Goal: Task Accomplishment & Management: Manage account settings

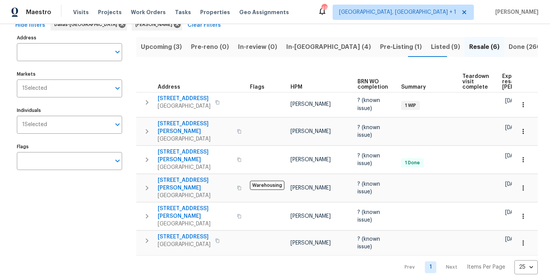
click at [380, 46] on span "Pre-Listing (1)" at bounding box center [401, 47] width 42 height 11
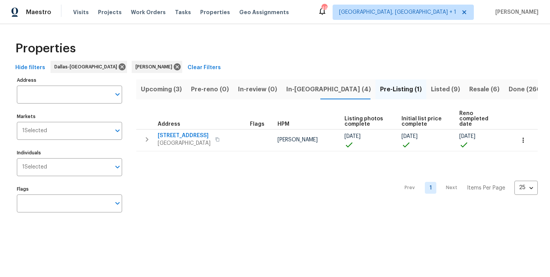
click at [431, 88] on span "Listed (9)" at bounding box center [445, 89] width 29 height 11
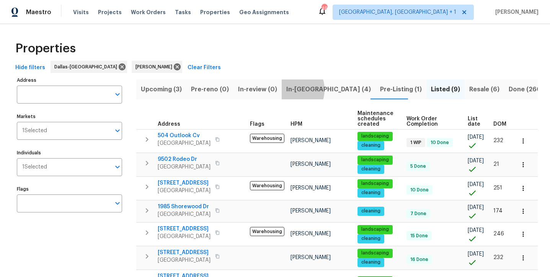
click at [288, 90] on span "In-reno (4)" at bounding box center [328, 89] width 85 height 11
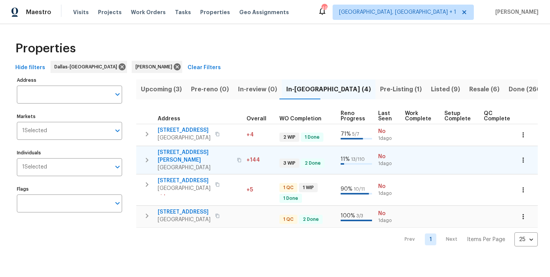
scroll to position [0, 257]
click at [431, 90] on span "Listed (9)" at bounding box center [445, 89] width 29 height 11
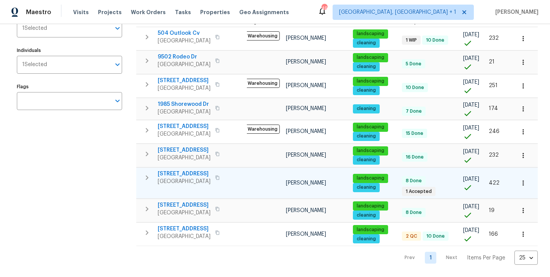
scroll to position [0, 5]
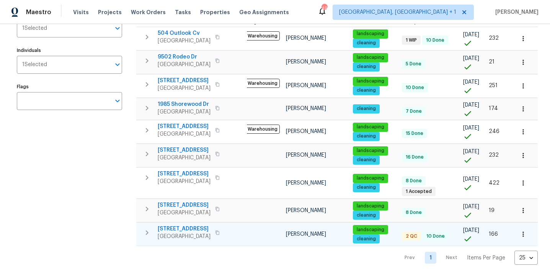
click at [170, 231] on span "720 Tanglewood Dr" at bounding box center [184, 229] width 53 height 8
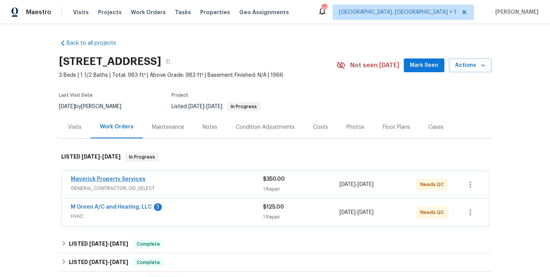
click at [119, 180] on link "Maverick Property Services" at bounding box center [108, 179] width 75 height 5
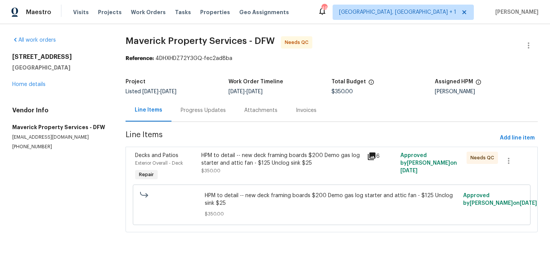
click at [277, 164] on div "HPM to detail -- new deck framing boards $200 Demo gas log starter and attic fa…" at bounding box center [281, 159] width 161 height 15
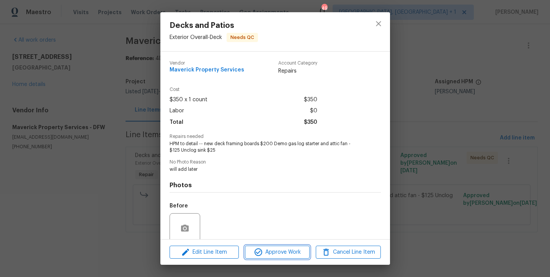
click at [267, 248] on span "Approve Work" at bounding box center [277, 253] width 60 height 10
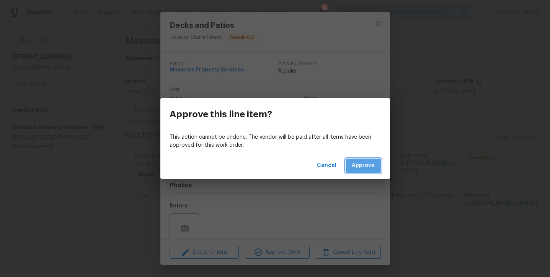
click at [357, 170] on span "Approve" at bounding box center [363, 166] width 23 height 10
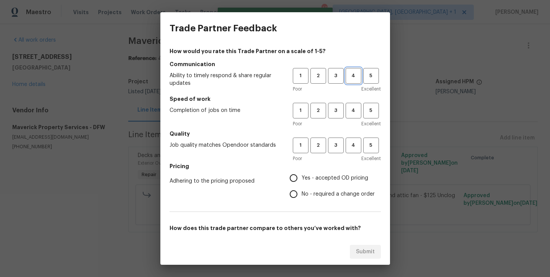
click at [351, 72] on span "4" at bounding box center [353, 76] width 14 height 9
click at [351, 118] on button "4" at bounding box center [353, 111] width 16 height 16
click at [351, 145] on span "4" at bounding box center [353, 145] width 14 height 9
click at [335, 177] on span "Yes - accepted OD pricing" at bounding box center [334, 178] width 67 height 8
click at [301, 177] on input "Yes - accepted OD pricing" at bounding box center [293, 178] width 16 height 16
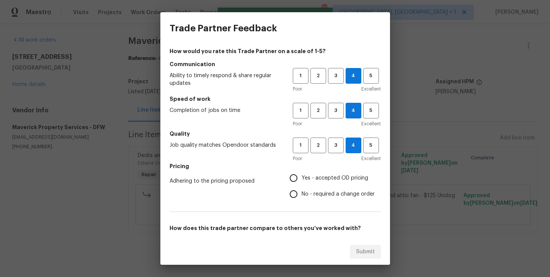
radio input "true"
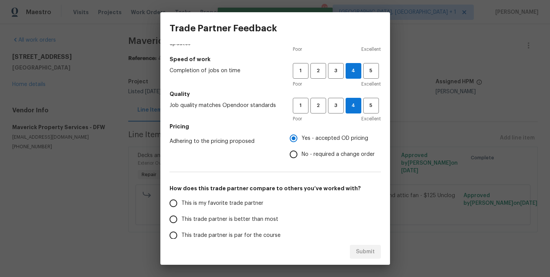
click at [234, 206] on span "This is my favorite trade partner" at bounding box center [222, 204] width 82 height 8
click at [181, 206] on input "This is my favorite trade partner" at bounding box center [173, 203] width 16 height 16
click at [357, 252] on span "Submit" at bounding box center [365, 252] width 19 height 10
radio input "true"
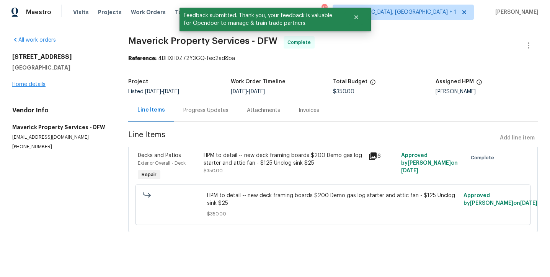
click at [24, 86] on link "Home details" at bounding box center [28, 84] width 33 height 5
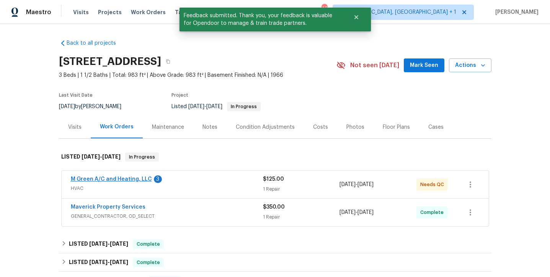
click at [118, 181] on link "M Green A/C and Heating, LLC" at bounding box center [111, 179] width 81 height 5
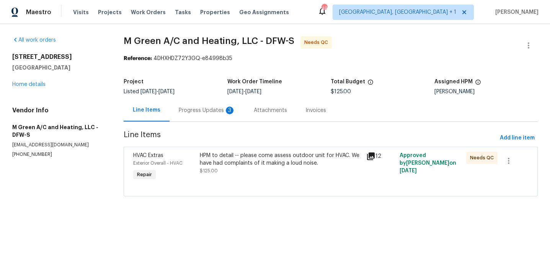
click at [210, 110] on div "Progress Updates 3" at bounding box center [207, 111] width 57 height 8
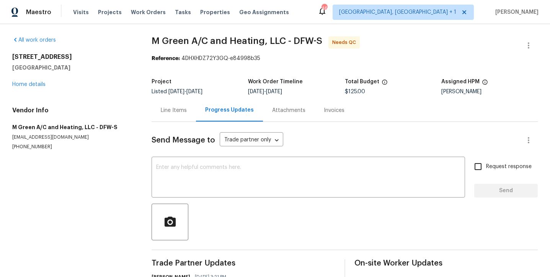
click at [174, 113] on div "Line Items" at bounding box center [174, 111] width 26 height 8
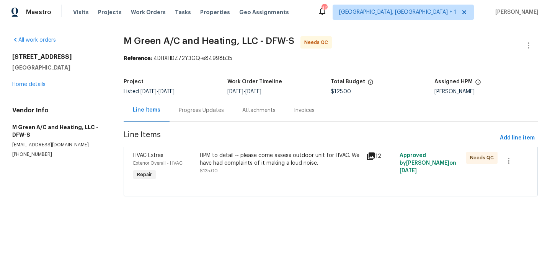
click at [246, 167] on div "HPM to detail -- please come assess outdoor unit for HVAC. We have had complain…" at bounding box center [281, 163] width 162 height 23
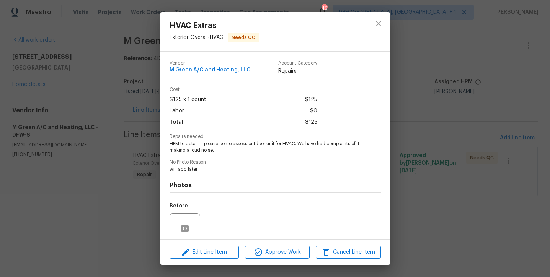
click at [261, 245] on div "Edit Line Item Approve Work Cancel Line Item" at bounding box center [275, 253] width 230 height 26
click at [267, 254] on span "Approve Work" at bounding box center [277, 253] width 60 height 10
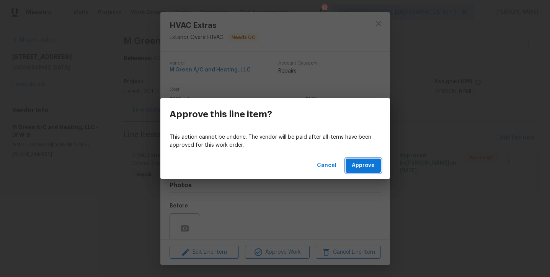
click at [370, 161] on span "Approve" at bounding box center [363, 166] width 23 height 10
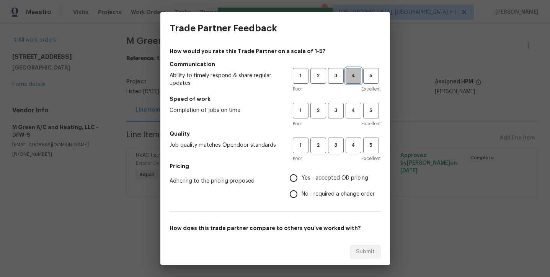
click at [352, 77] on span "4" at bounding box center [353, 76] width 14 height 9
click at [353, 110] on span "4" at bounding box center [353, 110] width 14 height 9
click at [360, 154] on div "1 2 3 4 5 Poor Excellent" at bounding box center [337, 150] width 88 height 25
click at [348, 151] on button "4" at bounding box center [353, 146] width 16 height 16
click at [322, 181] on span "Yes - accepted OD pricing" at bounding box center [334, 178] width 67 height 8
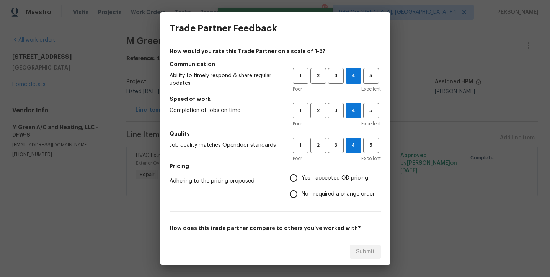
click at [301, 181] on input "Yes - accepted OD pricing" at bounding box center [293, 178] width 16 height 16
radio input "true"
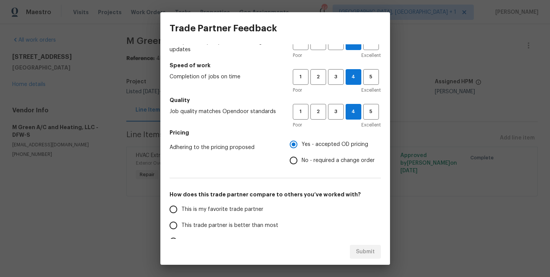
scroll to position [39, 0]
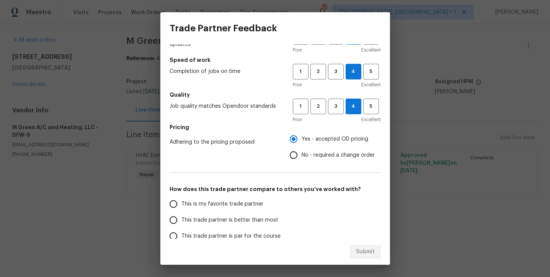
click at [221, 218] on span "This trade partner is better than most" at bounding box center [229, 220] width 97 height 8
click at [181, 218] on input "This trade partner is better than most" at bounding box center [173, 220] width 16 height 16
click at [361, 248] on span "Submit" at bounding box center [365, 252] width 19 height 10
radio input "true"
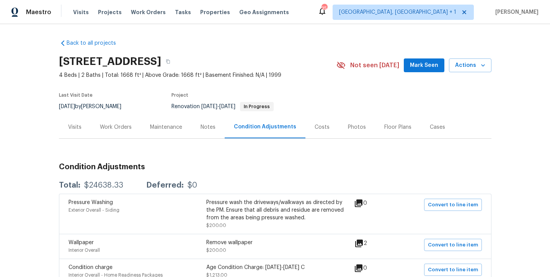
click at [417, 63] on span "Mark Seen" at bounding box center [424, 66] width 28 height 10
click at [211, 127] on div "Notes" at bounding box center [207, 128] width 15 height 8
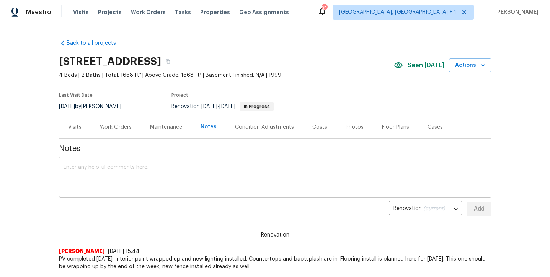
click at [203, 174] on textarea at bounding box center [274, 178] width 423 height 27
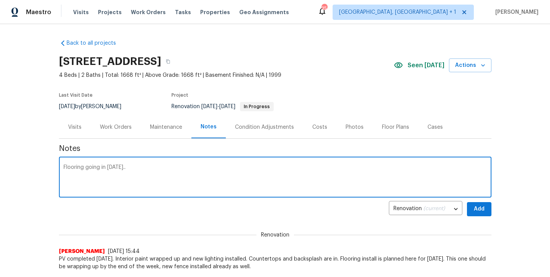
type textarea "Flooring going in today.."
click at [482, 206] on span "Add" at bounding box center [479, 210] width 12 height 10
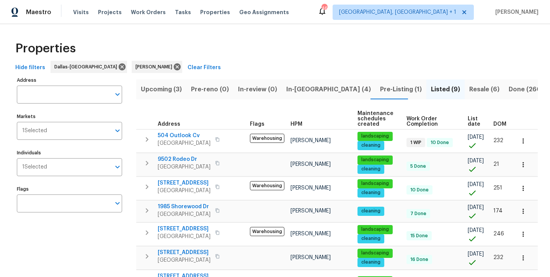
click at [303, 91] on span "In-[GEOGRAPHIC_DATA] (4)" at bounding box center [328, 89] width 85 height 11
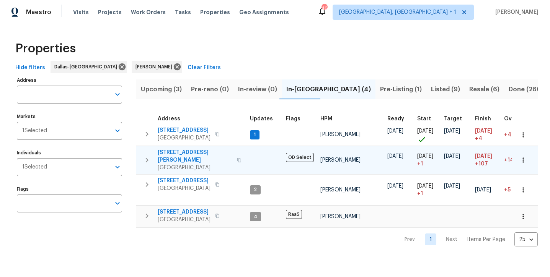
click at [182, 152] on span "[STREET_ADDRESS][PERSON_NAME]" at bounding box center [195, 156] width 75 height 15
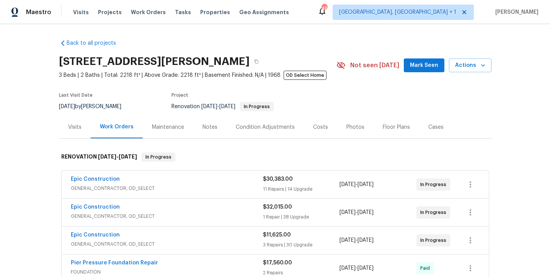
click at [428, 73] on div "2334 Hill N Dale Dr, Irving, TX 75038 3 Beds | 2 Baths | Total: 2218 ft² | Abov…" at bounding box center [275, 66] width 432 height 28
click at [423, 69] on span "Mark Seen" at bounding box center [424, 66] width 28 height 10
click at [202, 133] on div "Notes" at bounding box center [209, 127] width 33 height 23
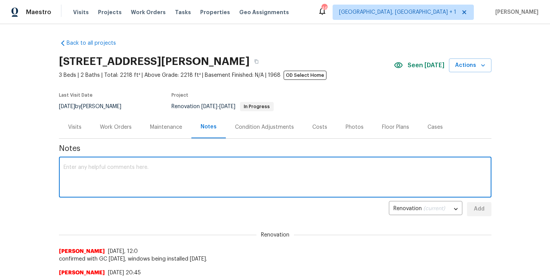
click at [192, 174] on textarea at bounding box center [274, 178] width 423 height 27
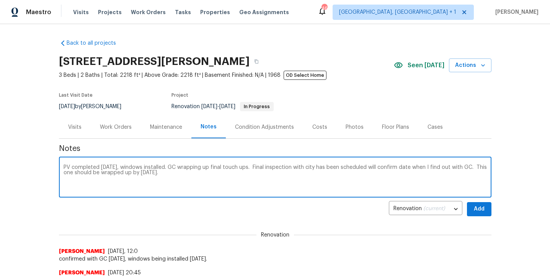
type textarea "PV completed today, windows installed. GC wrapping up final touch ups. Final in…"
click at [479, 213] on span "Add" at bounding box center [479, 210] width 12 height 10
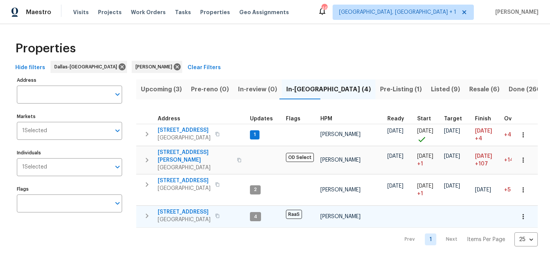
click at [180, 208] on span "[STREET_ADDRESS]" at bounding box center [184, 212] width 53 height 8
click at [431, 91] on span "Listed (9)" at bounding box center [445, 89] width 29 height 11
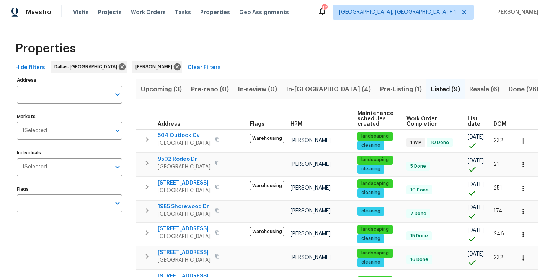
click at [375, 83] on button "Pre-Listing (1)" at bounding box center [400, 90] width 51 height 20
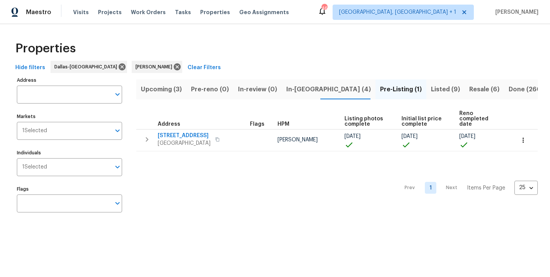
click at [288, 88] on span "In-[GEOGRAPHIC_DATA] (4)" at bounding box center [328, 89] width 85 height 11
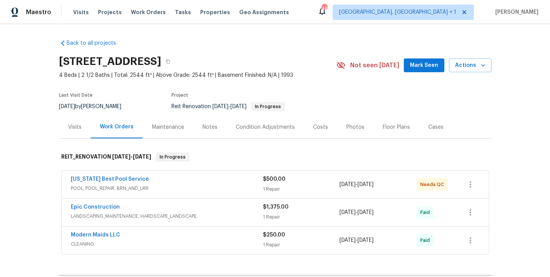
click at [423, 67] on span "Mark Seen" at bounding box center [424, 66] width 28 height 10
click at [213, 127] on div "Notes" at bounding box center [209, 128] width 15 height 8
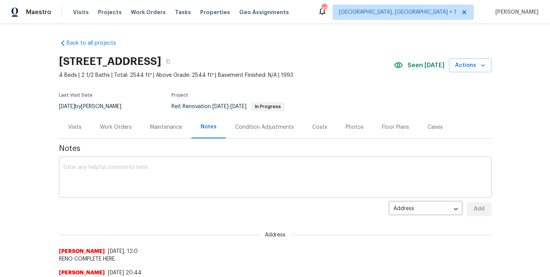
click at [182, 177] on textarea at bounding box center [274, 178] width 423 height 27
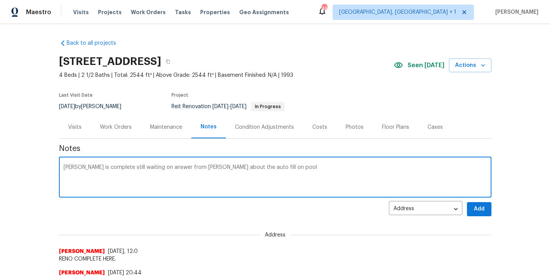
type textarea "Reno is complete still waiting on answer from Elsa about the auto fill on pool"
click at [470, 210] on button "Add" at bounding box center [479, 209] width 24 height 14
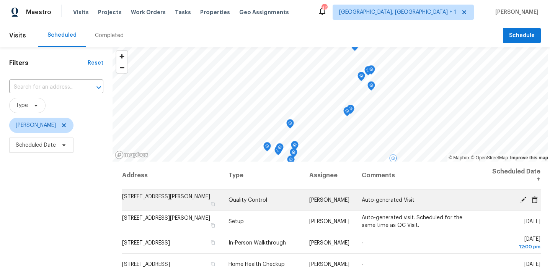
click at [523, 201] on icon at bounding box center [522, 199] width 7 height 7
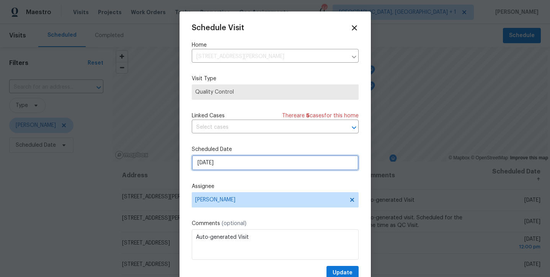
click at [280, 167] on input "[DATE]" at bounding box center [275, 162] width 167 height 15
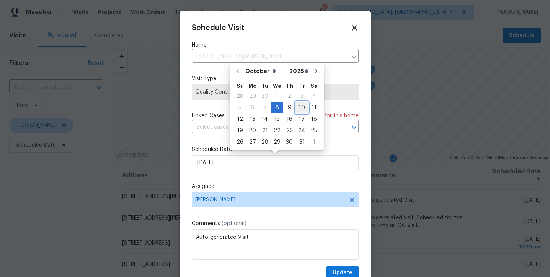
click at [299, 108] on div "10" at bounding box center [301, 108] width 13 height 11
type input "[DATE]"
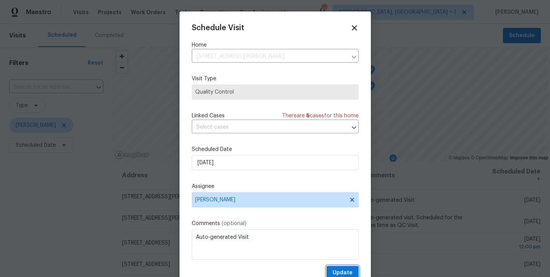
click at [344, 274] on span "Update" at bounding box center [342, 274] width 20 height 10
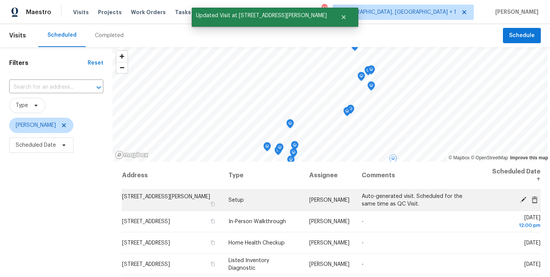
click at [525, 200] on icon at bounding box center [522, 199] width 7 height 7
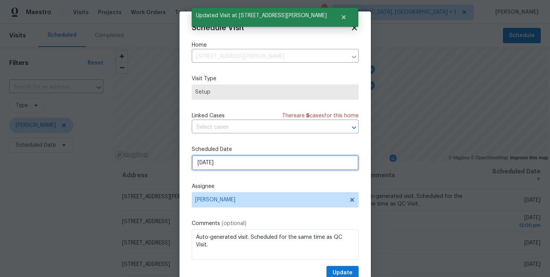
click at [292, 168] on input "[DATE]" at bounding box center [275, 162] width 167 height 15
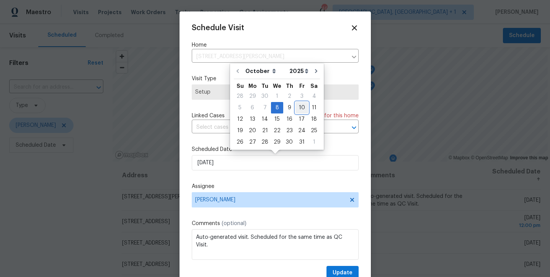
click at [301, 106] on div "10" at bounding box center [301, 108] width 13 height 11
type input "[DATE]"
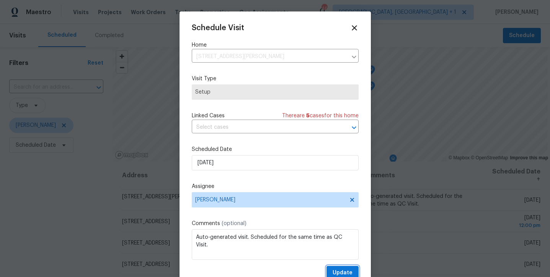
click at [340, 270] on span "Update" at bounding box center [342, 274] width 20 height 10
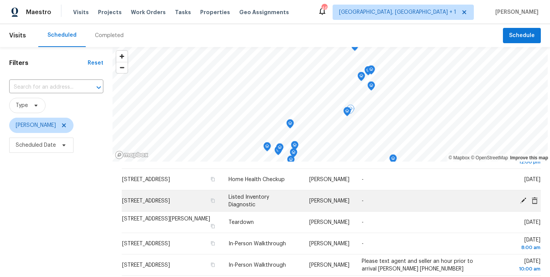
scroll to position [45, 0]
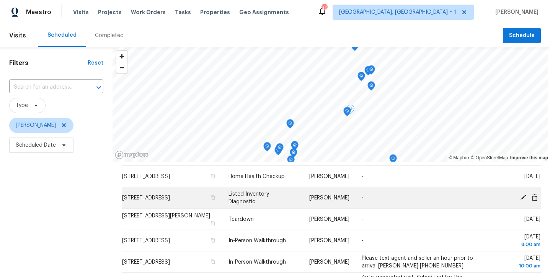
click at [524, 198] on icon at bounding box center [522, 197] width 7 height 7
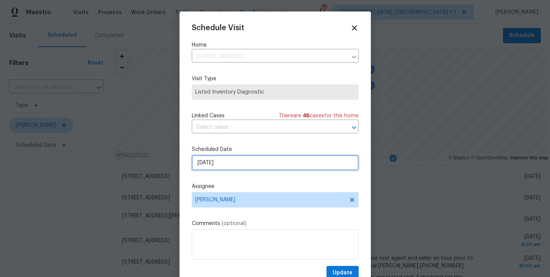
click at [301, 164] on input "[DATE]" at bounding box center [275, 162] width 167 height 15
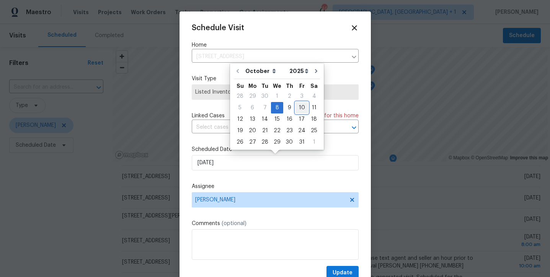
click at [301, 110] on div "10" at bounding box center [301, 108] width 13 height 11
type input "[DATE]"
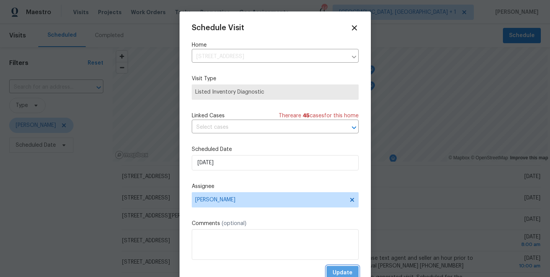
click at [334, 270] on span "Update" at bounding box center [342, 274] width 20 height 10
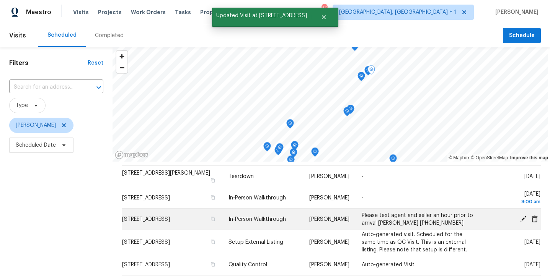
scroll to position [35, 0]
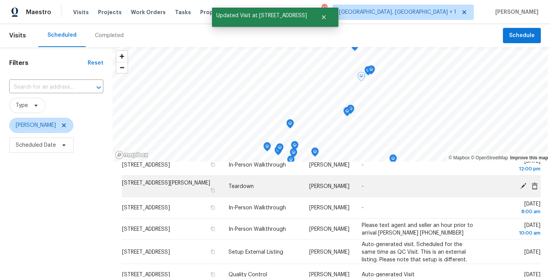
click at [521, 186] on icon at bounding box center [522, 185] width 7 height 7
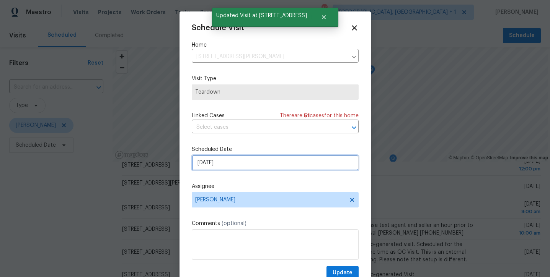
click at [269, 167] on input "[DATE]" at bounding box center [275, 162] width 167 height 15
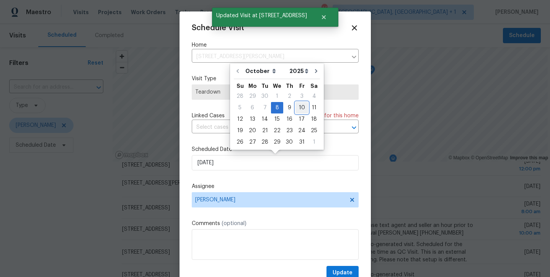
click at [298, 107] on div "10" at bounding box center [301, 108] width 13 height 11
type input "[DATE]"
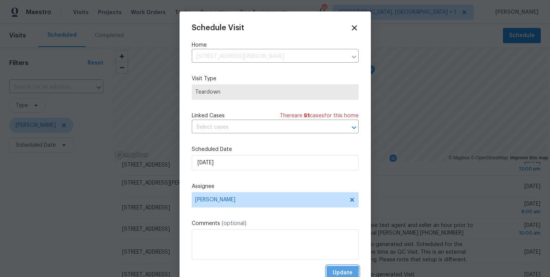
click at [333, 274] on span "Update" at bounding box center [342, 274] width 20 height 10
